Goal: Task Accomplishment & Management: Manage account settings

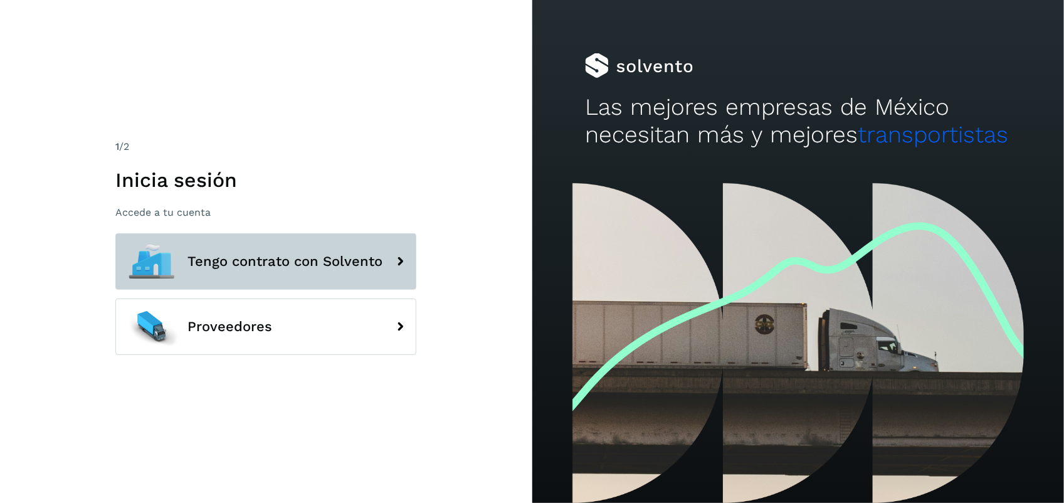
click at [292, 254] on span "Tengo contrato con Solvento" at bounding box center [285, 261] width 195 height 15
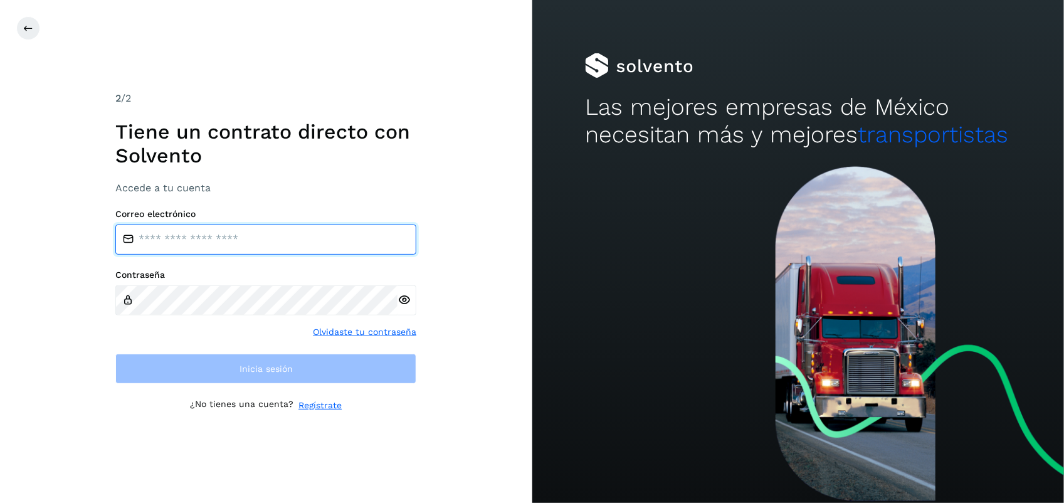
type input "**********"
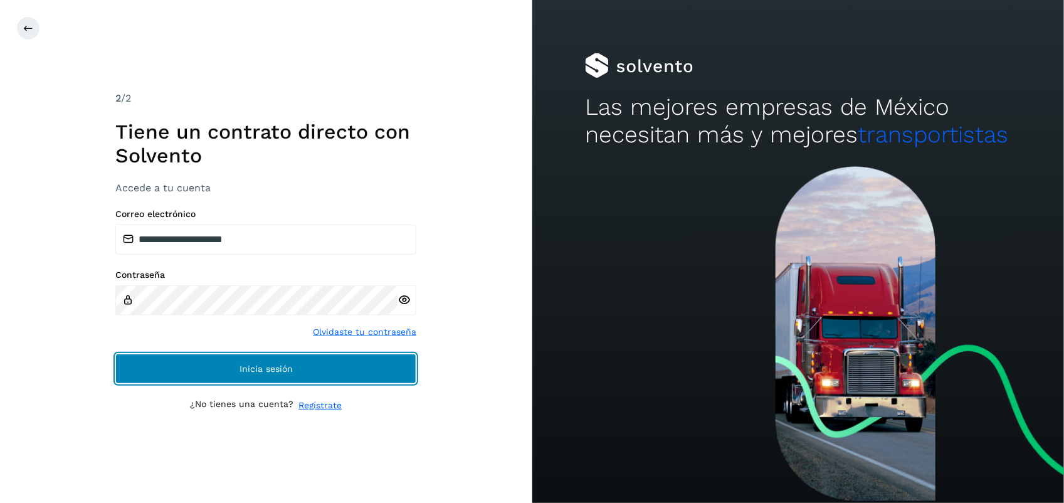
click at [234, 364] on button "Inicia sesión" at bounding box center [265, 369] width 301 height 30
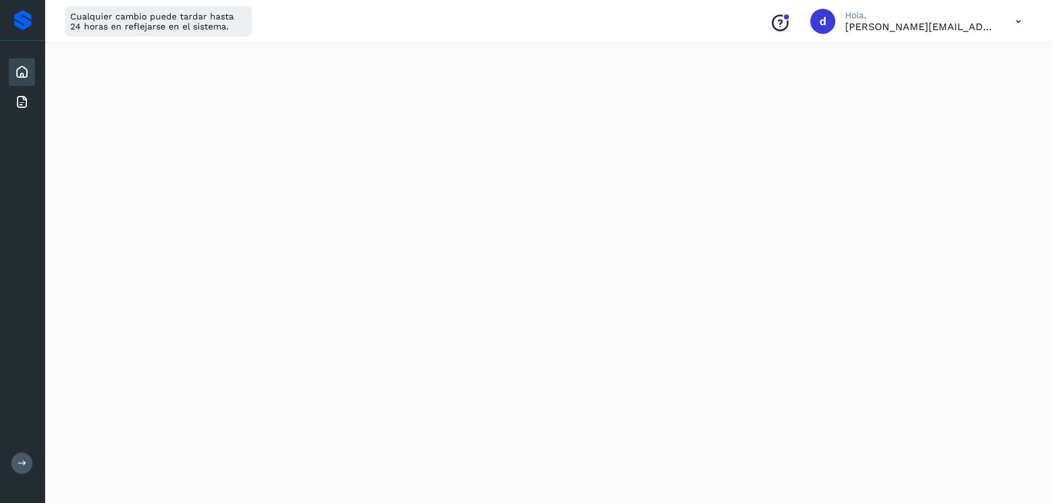
scroll to position [417, 0]
